Goal: Feedback & Contribution: Leave review/rating

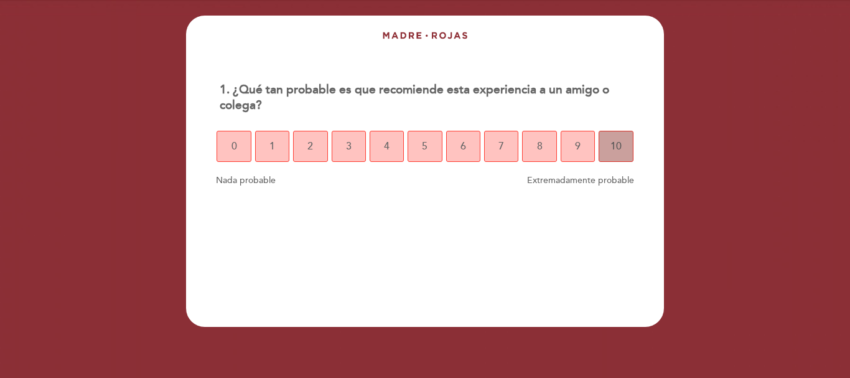
click at [606, 146] on button "10" at bounding box center [616, 146] width 34 height 31
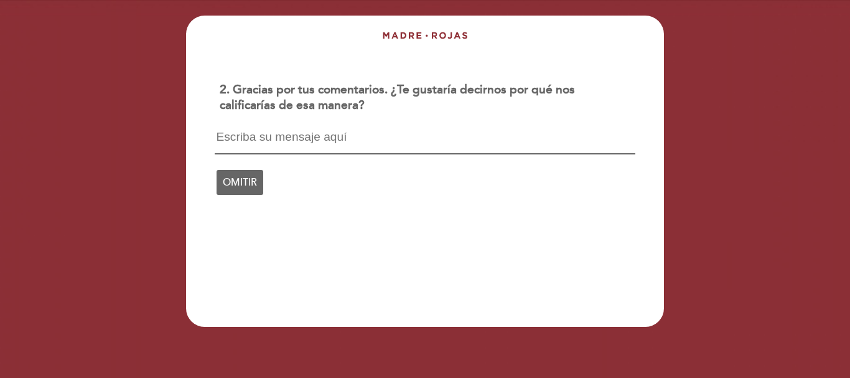
click at [284, 136] on textarea at bounding box center [425, 143] width 420 height 24
type textarea "o"
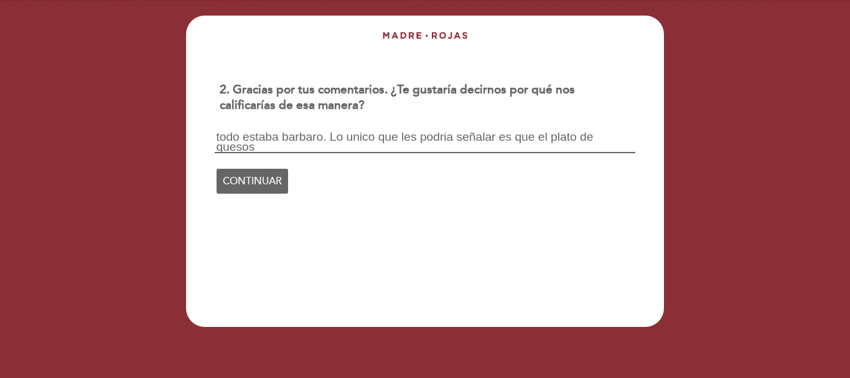
scroll to position [1, 0]
click at [307, 144] on textarea "todo estaba barbaro. Lo unico que les podria señalar es que el plato de quesos …" at bounding box center [425, 142] width 420 height 22
click at [421, 143] on textarea "todo estaba barbaro. Lo unico que les podria señalar es que el plato de quesos …" at bounding box center [425, 142] width 420 height 22
click at [506, 138] on textarea "todo estaba barbaro. Lo unico que les podria señalar es que el plato de quesos …" at bounding box center [425, 142] width 420 height 22
click at [499, 138] on textarea "todo estaba barbaro. Lo unico que les podria señalar es que el plato de quesos …" at bounding box center [425, 142] width 420 height 22
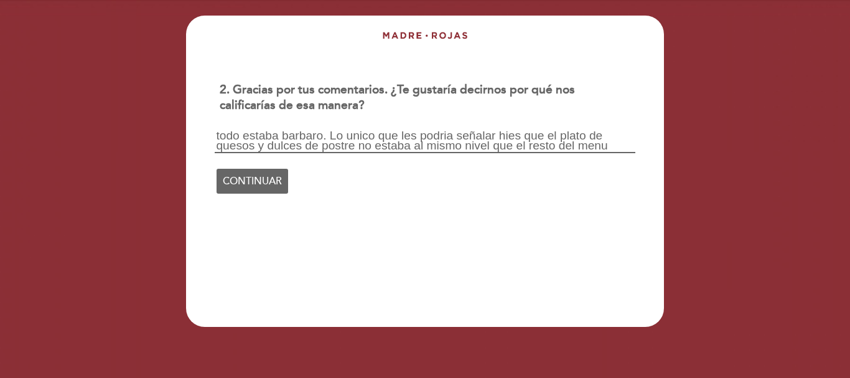
scroll to position [0, 0]
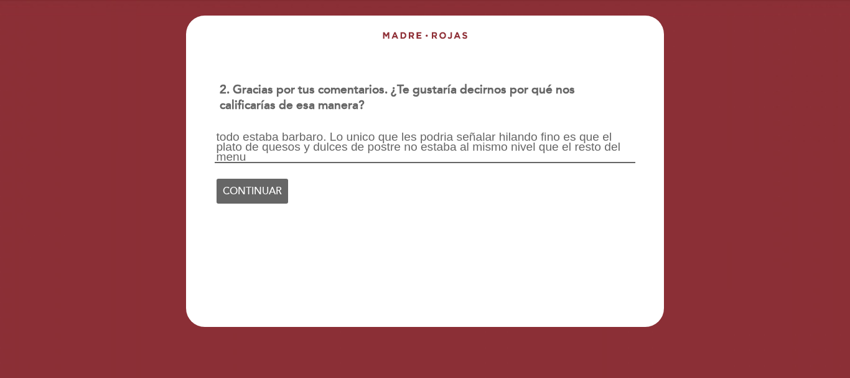
click at [474, 156] on textarea "todo estaba barbaro. Lo unico que les podria señalar hilando fino es que el pla…" at bounding box center [425, 147] width 420 height 32
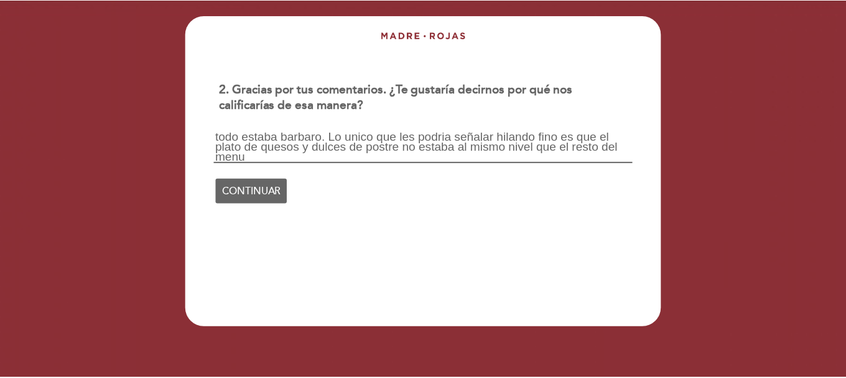
scroll to position [1, 0]
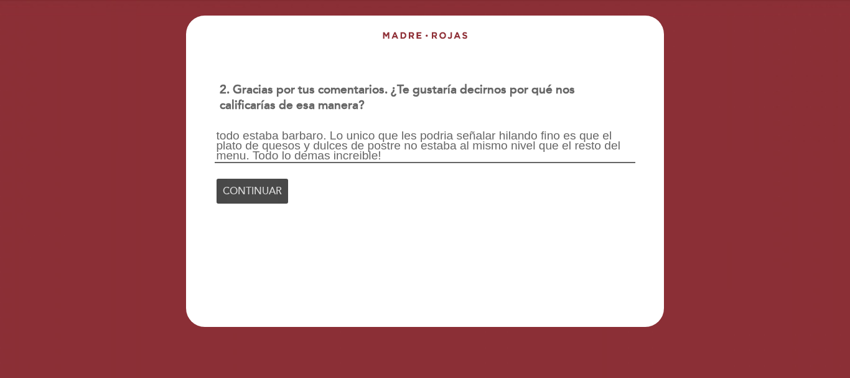
type textarea "todo estaba barbaro. Lo unico que les podria señalar hilando fino es que el pla…"
click at [240, 200] on span "CONTINUAR" at bounding box center [252, 191] width 59 height 35
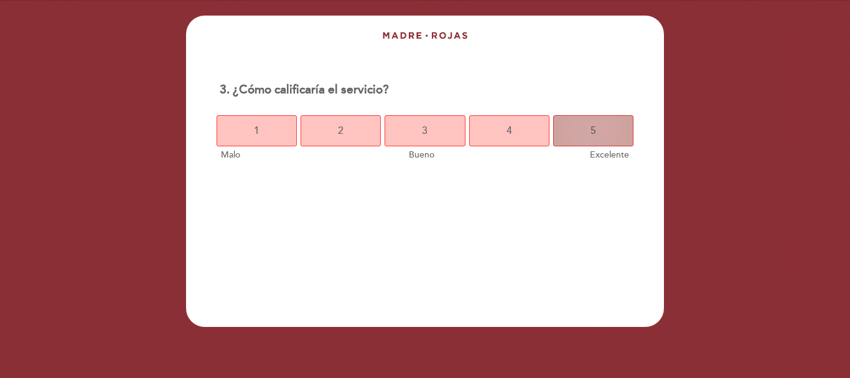
click at [597, 134] on button "5" at bounding box center [593, 130] width 80 height 31
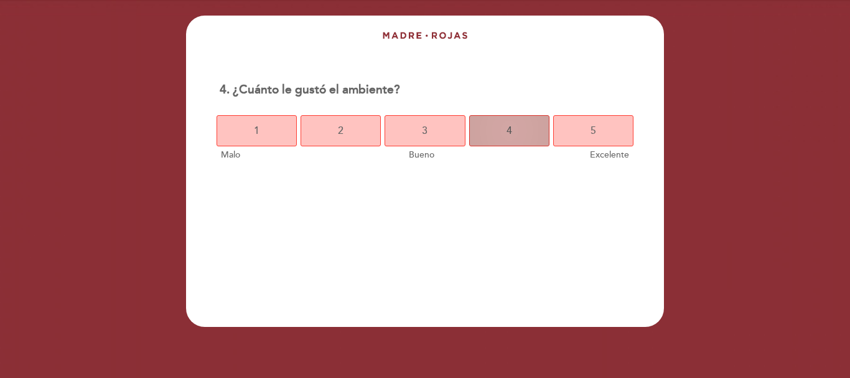
click at [522, 133] on button "4" at bounding box center [509, 130] width 80 height 31
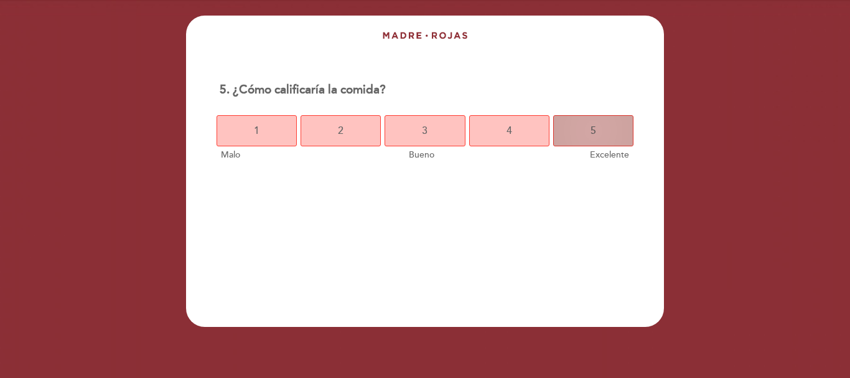
click at [583, 134] on button "5" at bounding box center [593, 130] width 80 height 31
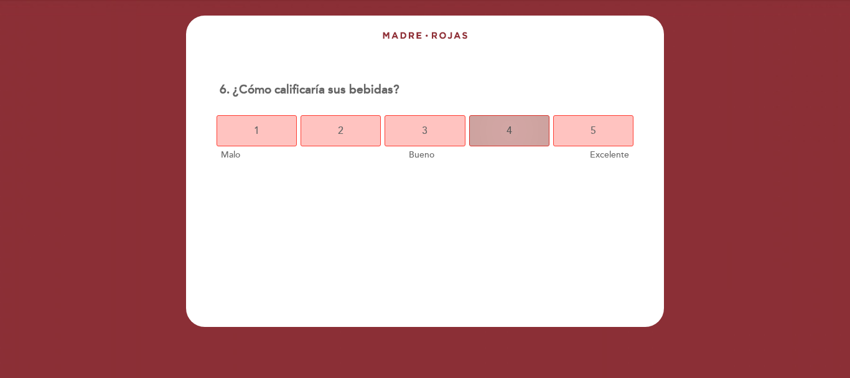
click at [505, 138] on button "4" at bounding box center [509, 130] width 80 height 31
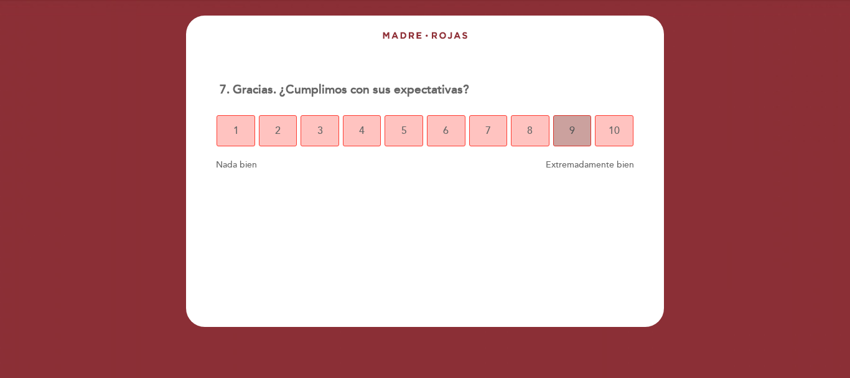
click at [586, 134] on button "9" at bounding box center [572, 130] width 39 height 31
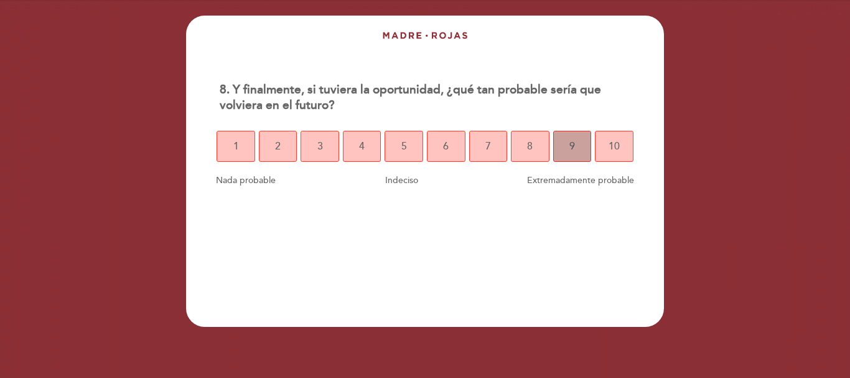
click at [583, 156] on button "9" at bounding box center [572, 146] width 39 height 31
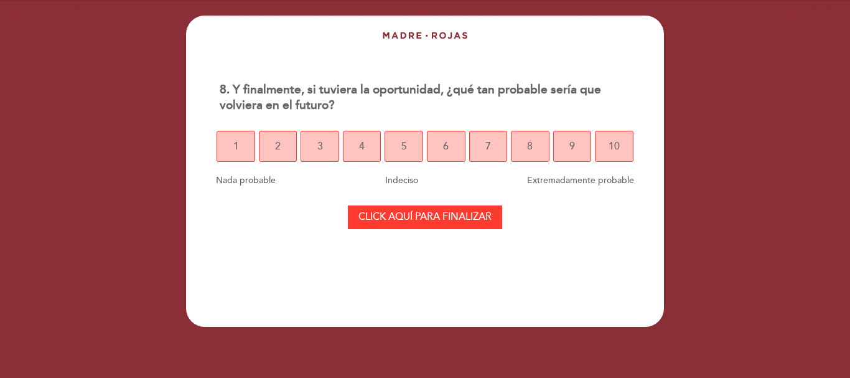
select select "es"
